Goal: Transaction & Acquisition: Purchase product/service

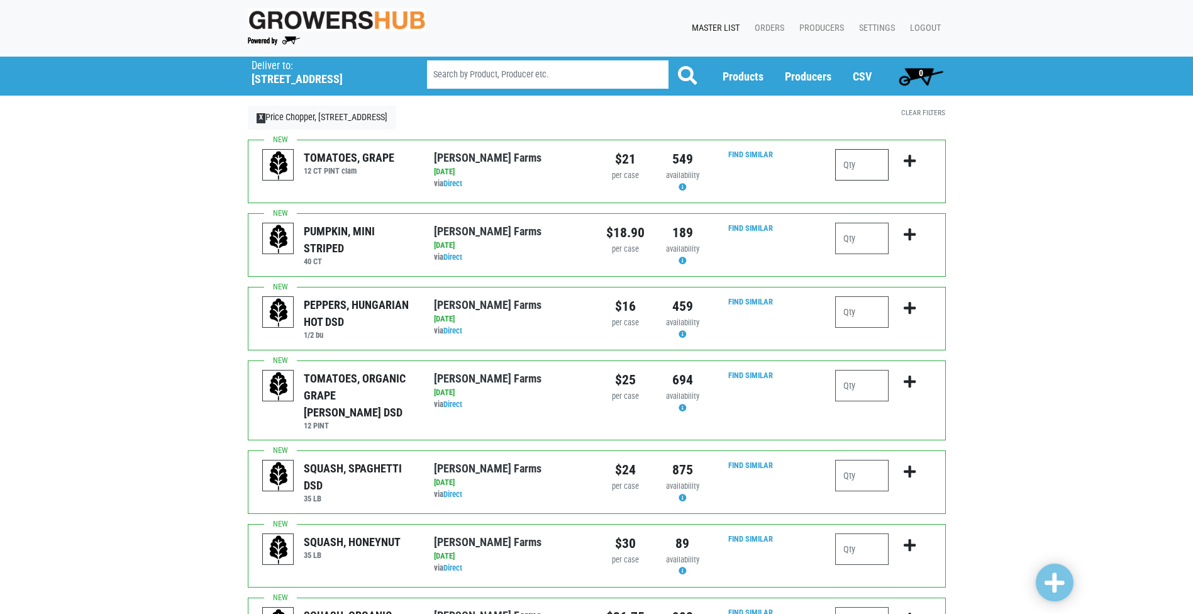
click at [858, 166] on input "number" at bounding box center [861, 164] width 53 height 31
type input "1"
click at [868, 460] on input "number" at bounding box center [861, 475] width 53 height 31
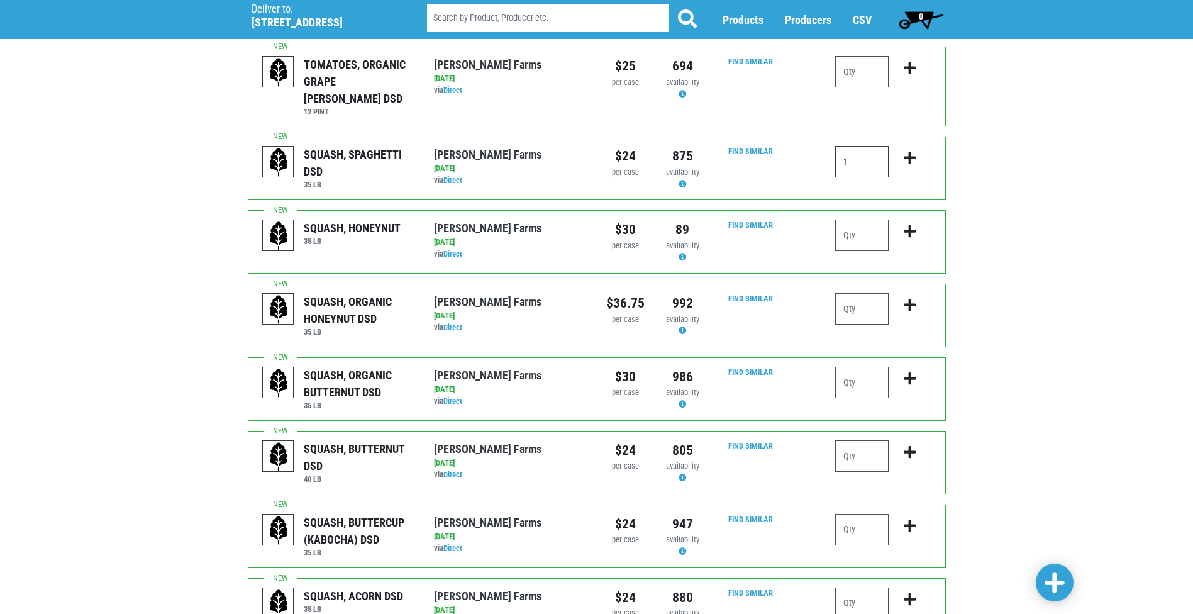
scroll to position [314, 0]
type input "1"
click at [862, 445] on input "number" at bounding box center [861, 455] width 53 height 31
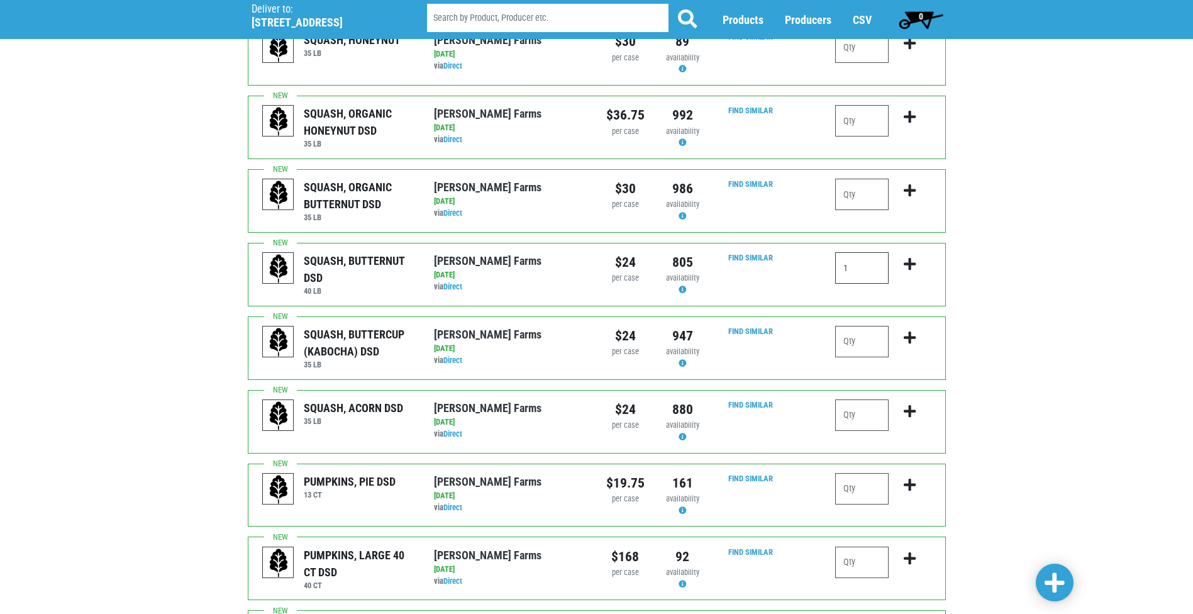
scroll to position [503, 0]
type input "1"
click at [870, 402] on input "number" at bounding box center [861, 413] width 53 height 31
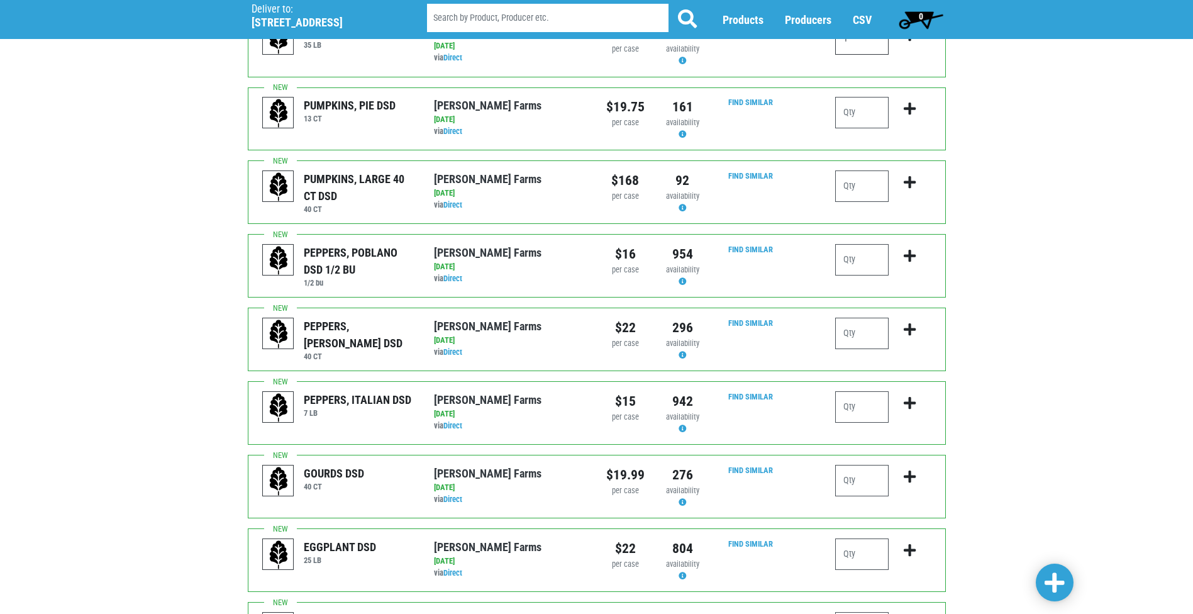
scroll to position [880, 0]
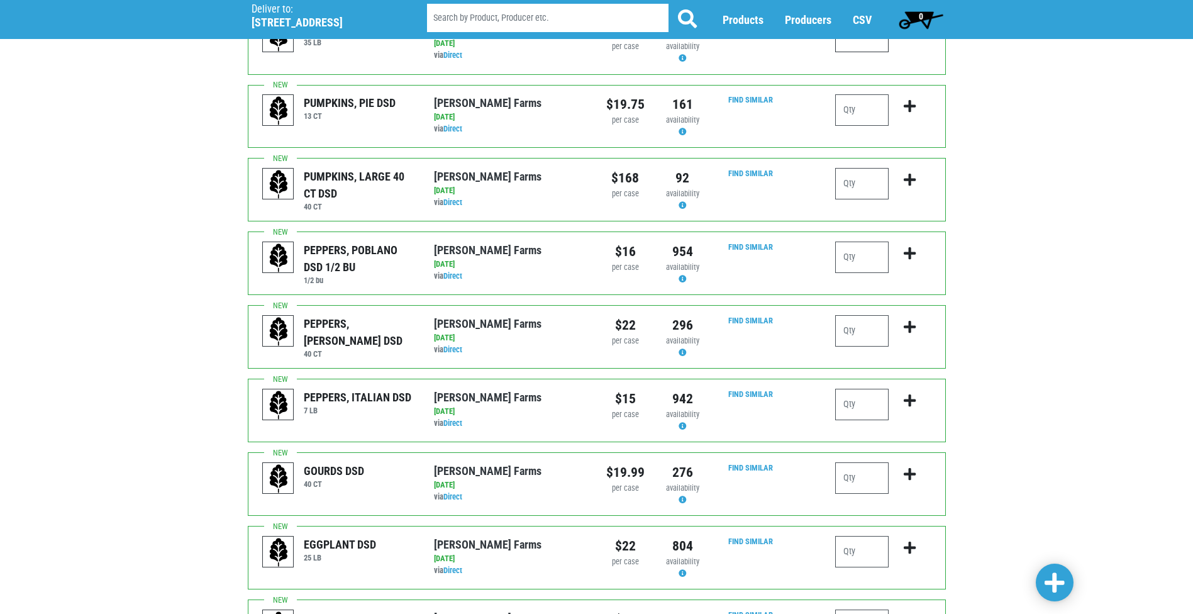
type input "1"
click at [857, 319] on input "number" at bounding box center [861, 330] width 53 height 31
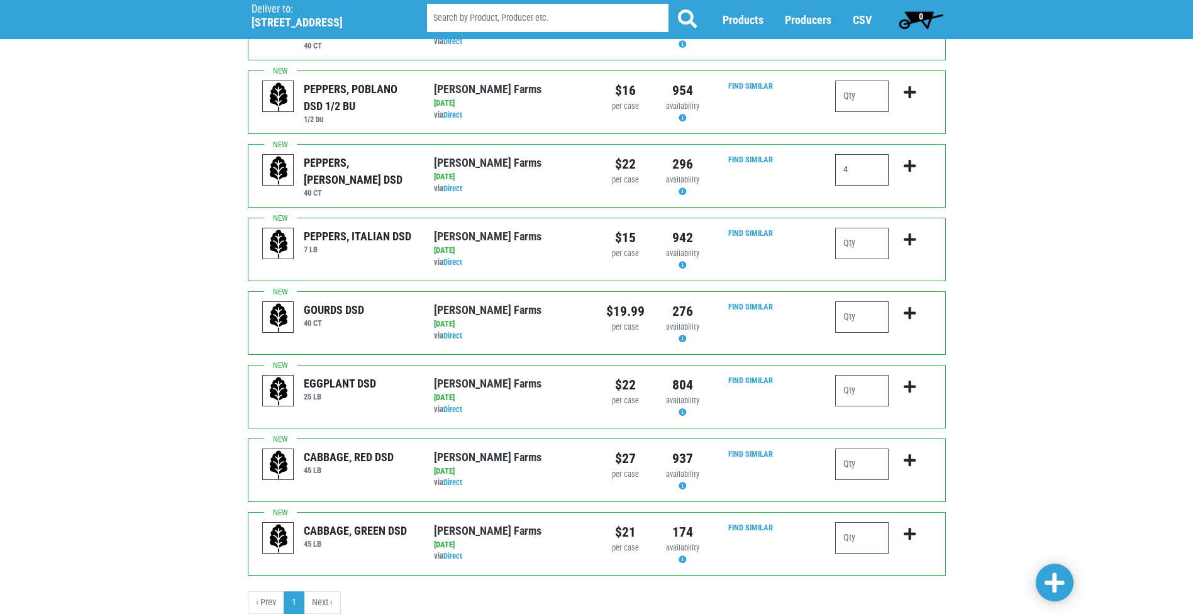
scroll to position [1066, 0]
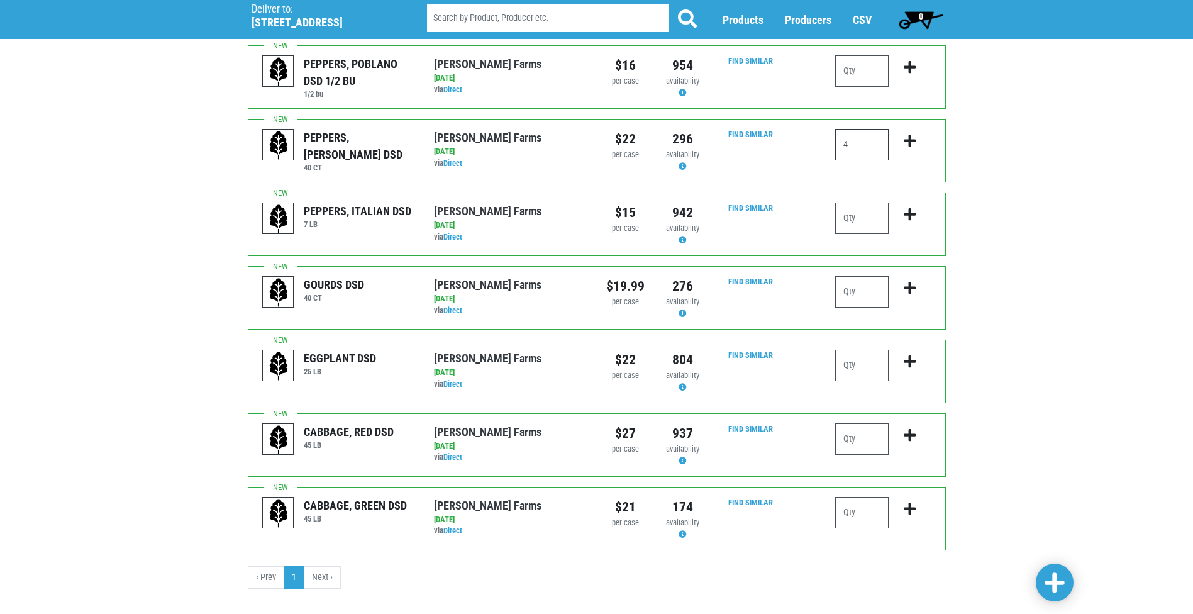
type input "4"
click at [851, 497] on input "number" at bounding box center [861, 512] width 53 height 31
type input "2"
click at [1048, 579] on span at bounding box center [1054, 583] width 20 height 23
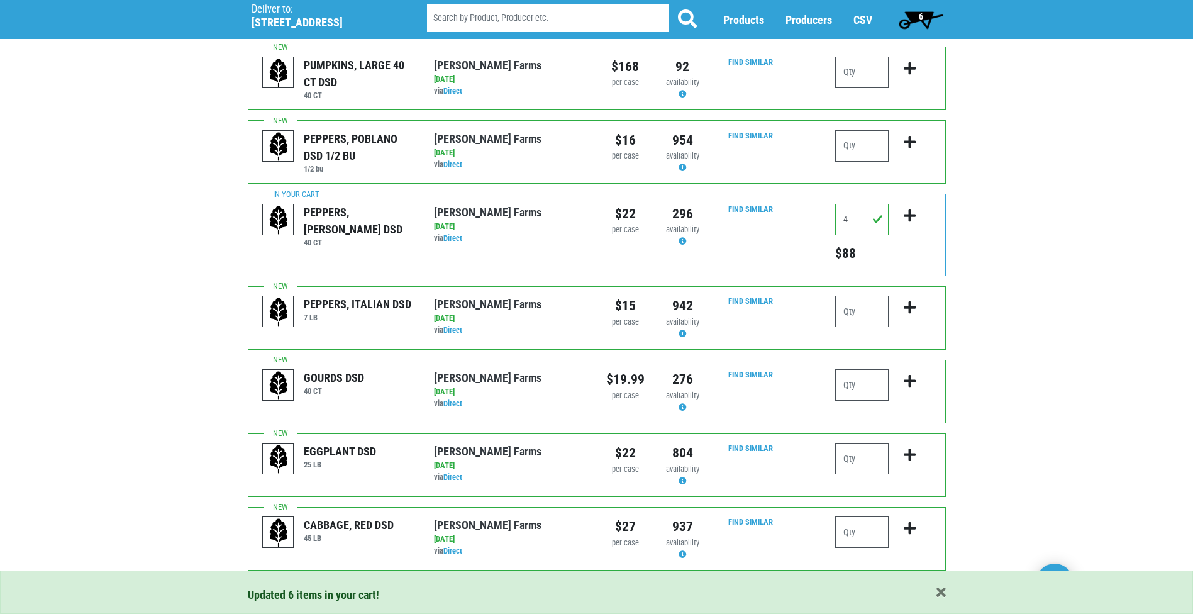
scroll to position [1141, 0]
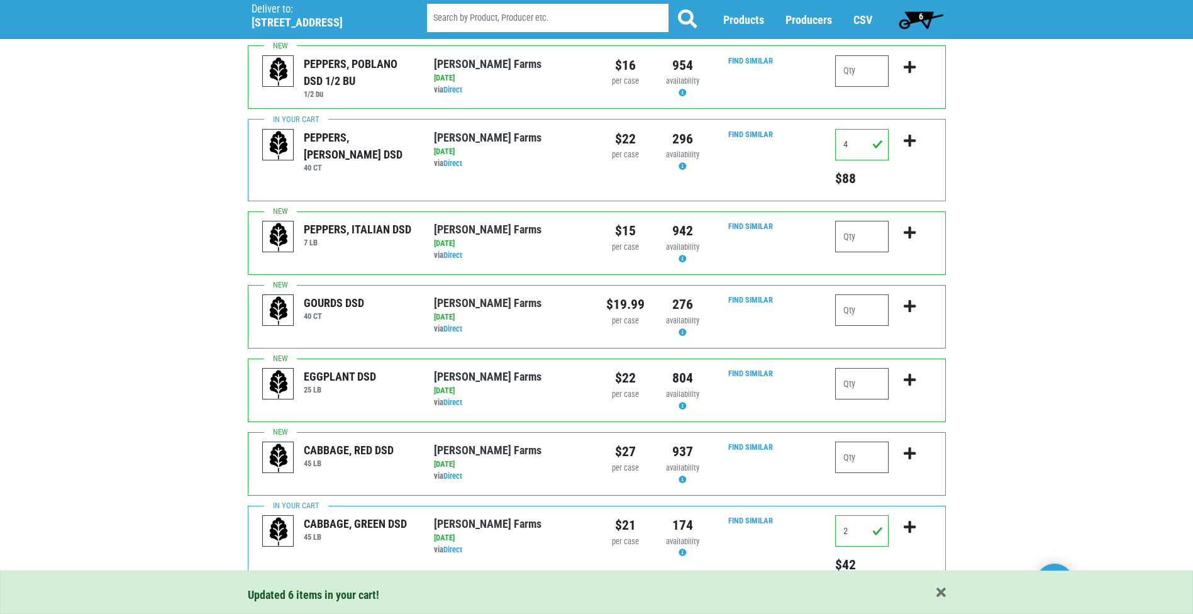
click at [922, 14] on span "6" at bounding box center [921, 16] width 4 height 10
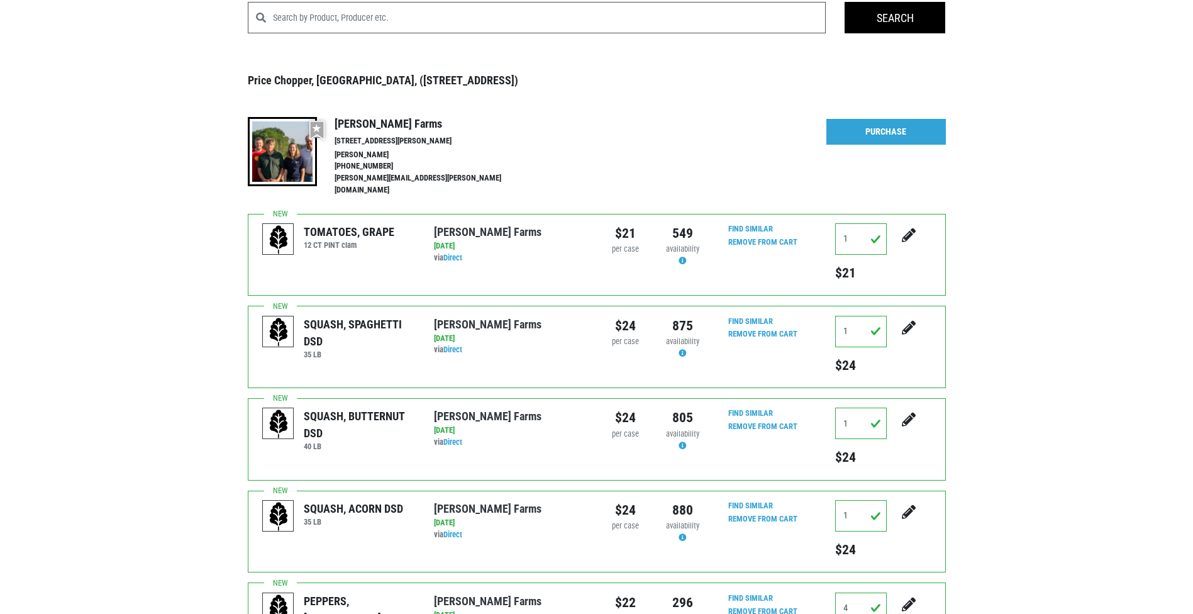
scroll to position [63, 0]
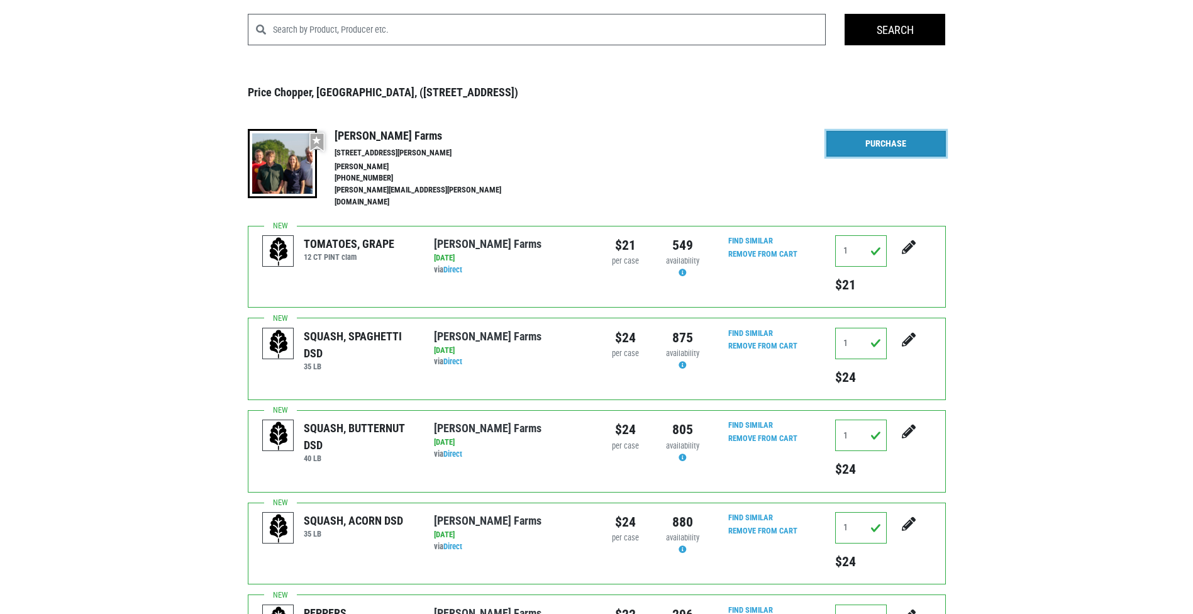
click at [906, 139] on link "Purchase" at bounding box center [885, 144] width 119 height 26
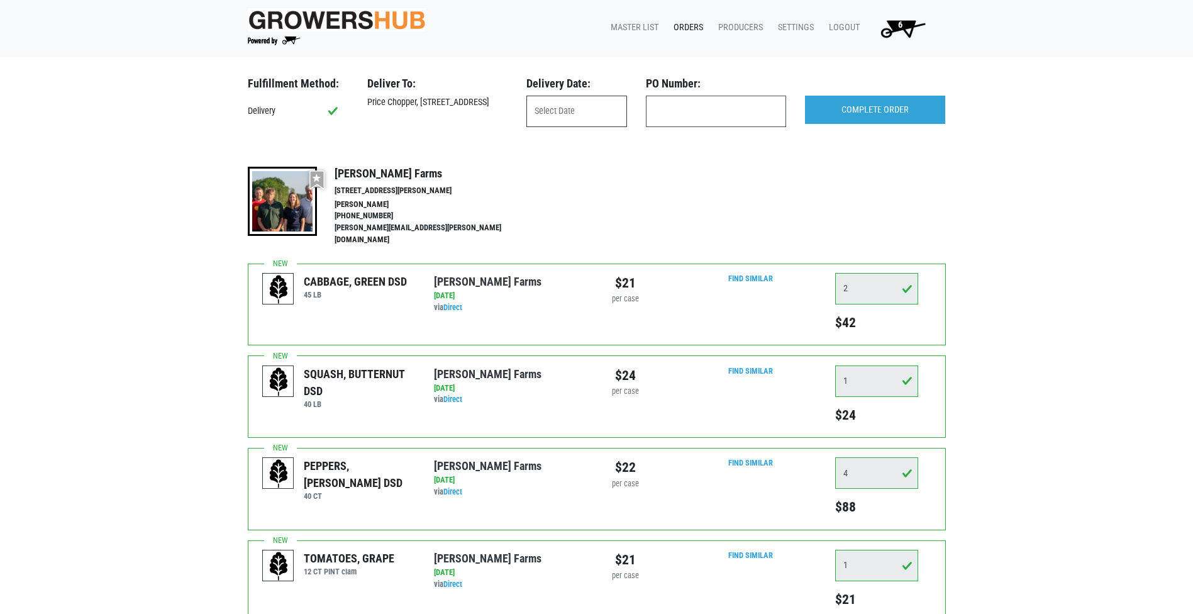
click at [580, 114] on input "text" at bounding box center [576, 111] width 101 height 31
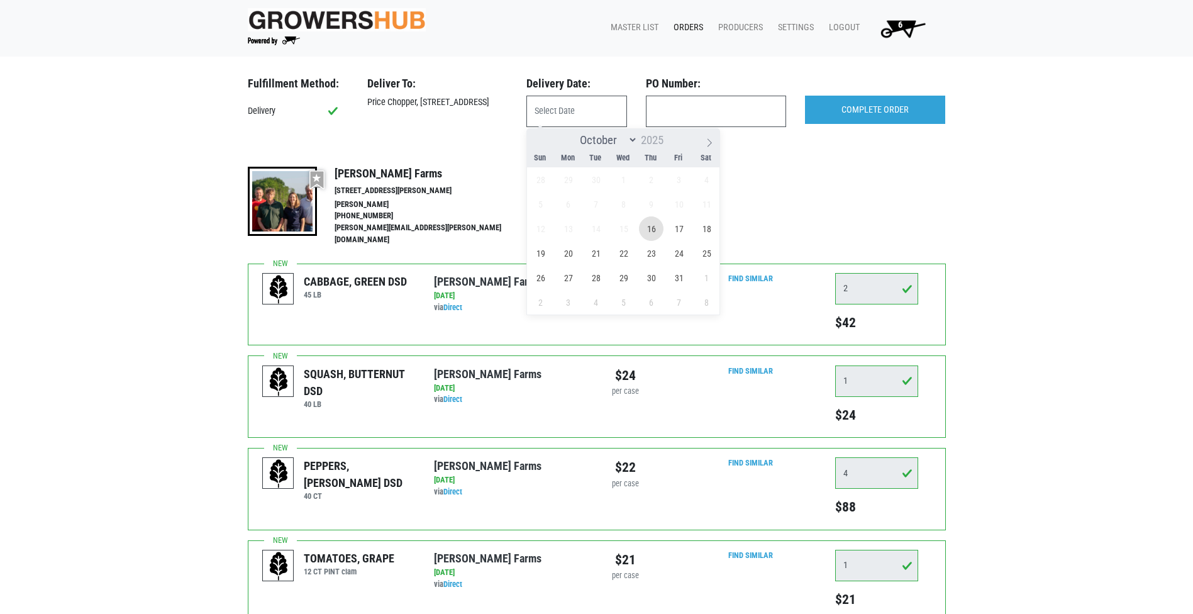
click at [652, 230] on span "16" at bounding box center [651, 228] width 25 height 25
type input "2025-10-16"
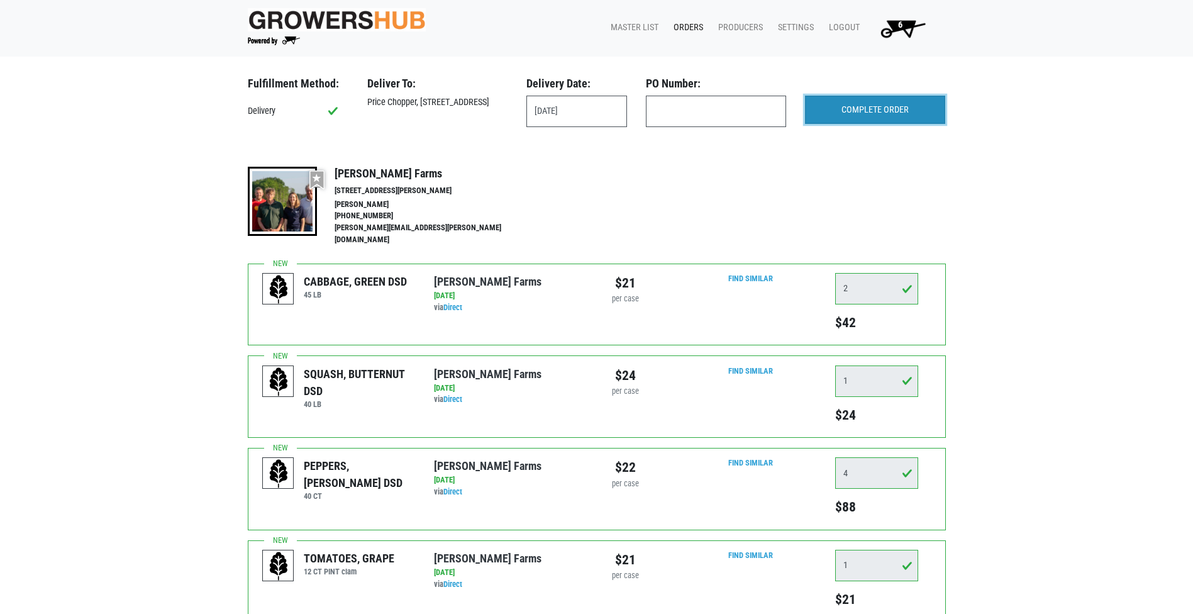
click at [845, 109] on input "COMPLETE ORDER" at bounding box center [875, 110] width 140 height 29
